Goal: Find specific page/section: Find specific page/section

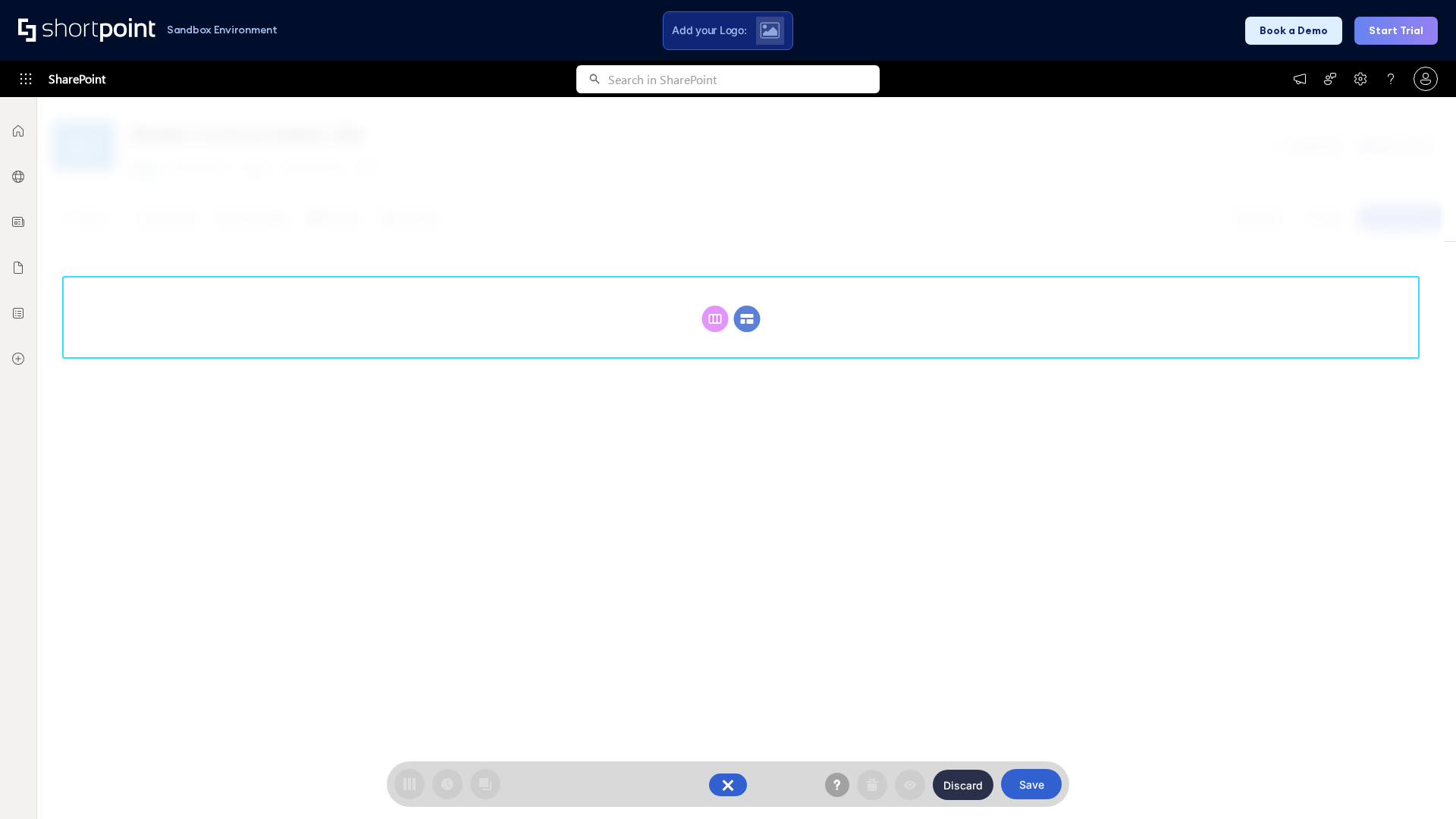
click at [747, 318] on circle at bounding box center [747, 319] width 27 height 27
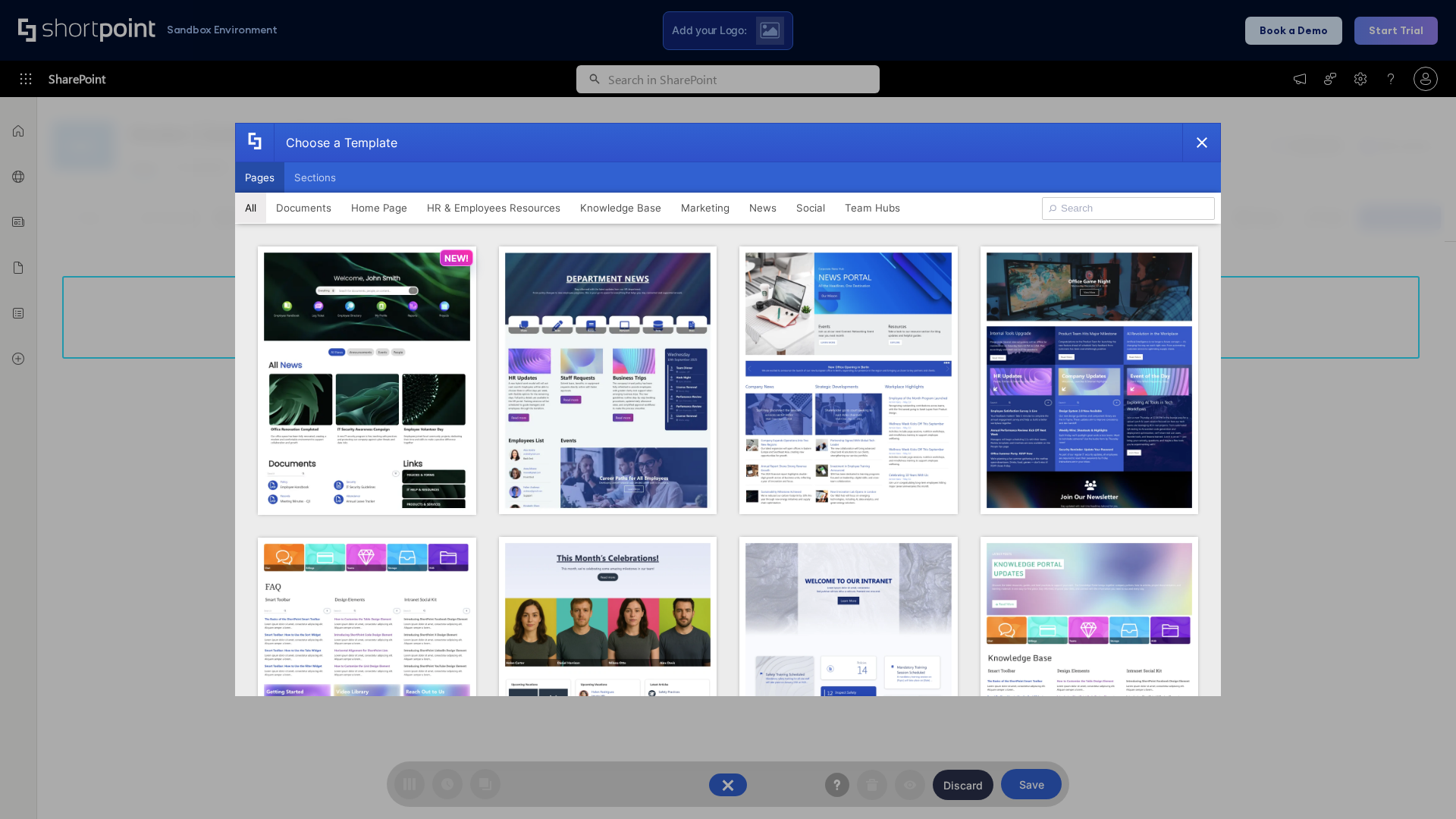
click at [260, 177] on button "Pages" at bounding box center [260, 177] width 49 height 31
type input "News Portal 6"
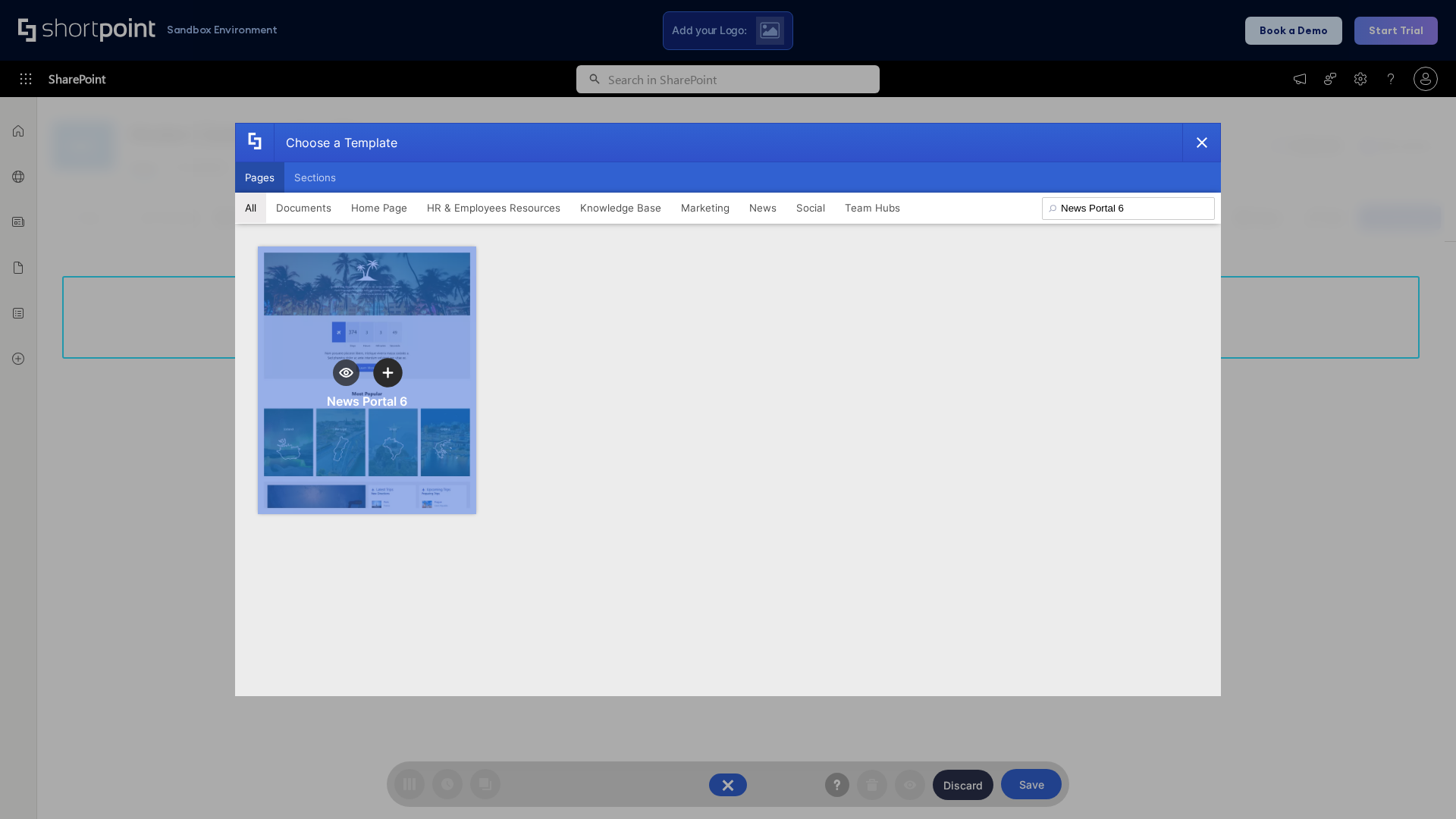
click at [387, 372] on icon "template selector" at bounding box center [388, 372] width 11 height 11
